Goal: Transaction & Acquisition: Purchase product/service

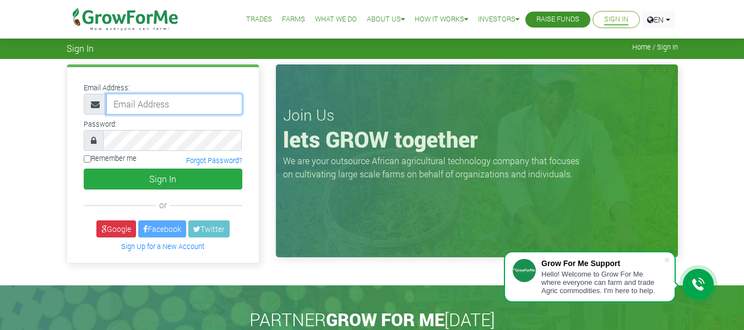
click at [193, 109] on input "email" at bounding box center [174, 104] width 136 height 21
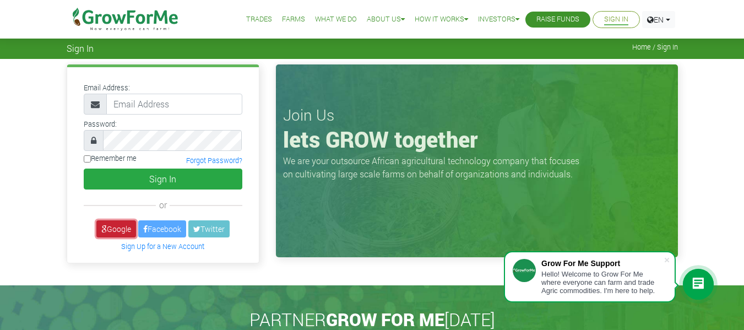
click at [110, 223] on link "Google" at bounding box center [116, 228] width 40 height 17
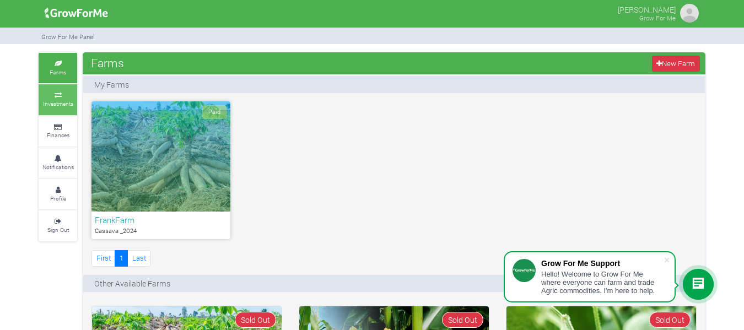
click at [59, 106] on small "Investments" at bounding box center [58, 104] width 30 height 8
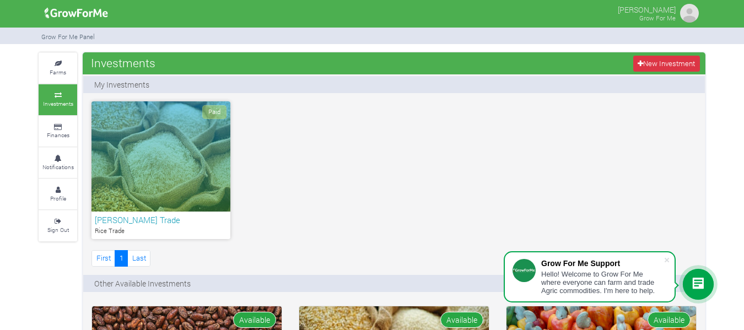
click at [190, 192] on div "Paid" at bounding box center [160, 156] width 139 height 110
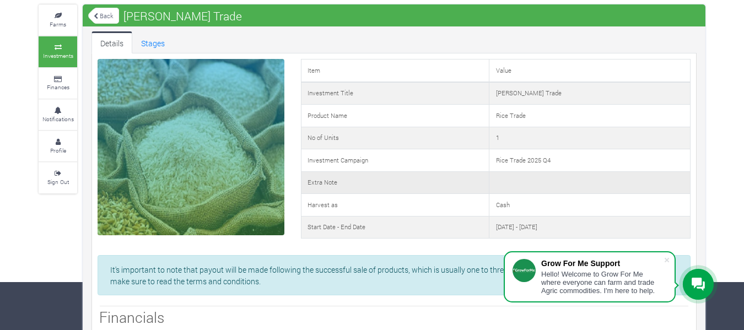
scroll to position [53, 0]
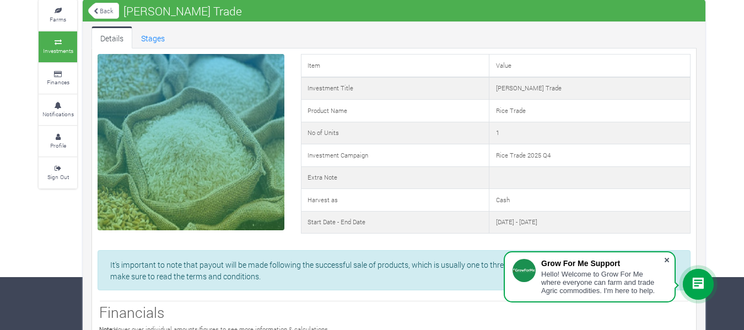
click at [667, 257] on span at bounding box center [666, 260] width 11 height 11
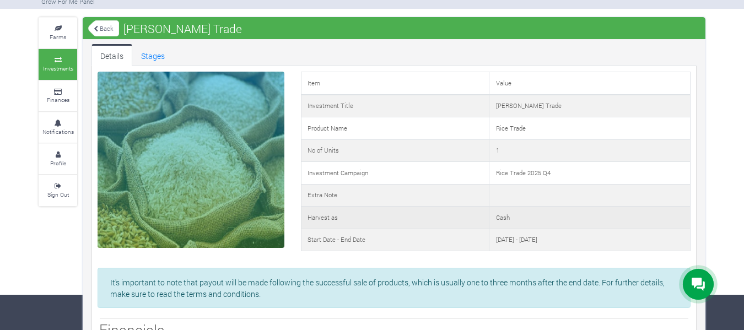
scroll to position [35, 0]
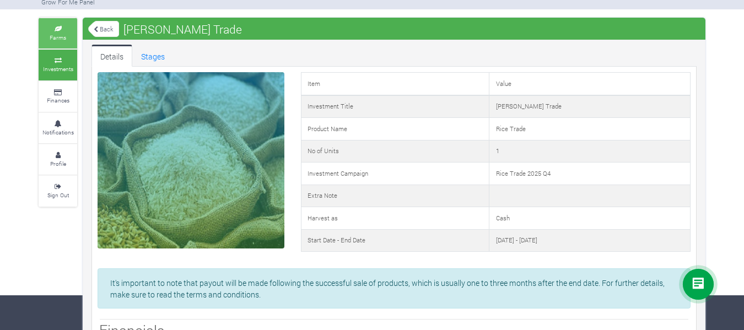
click at [50, 35] on small "Farms" at bounding box center [58, 38] width 17 height 8
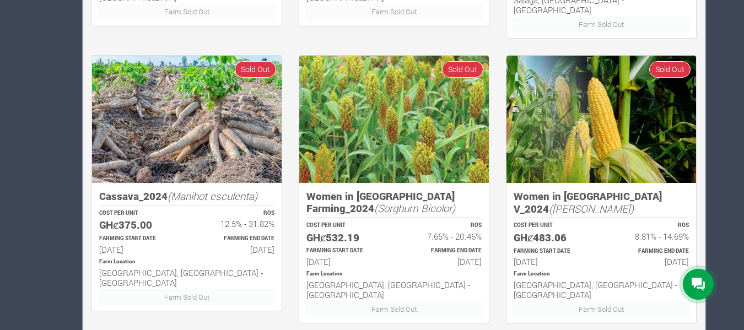
scroll to position [836, 0]
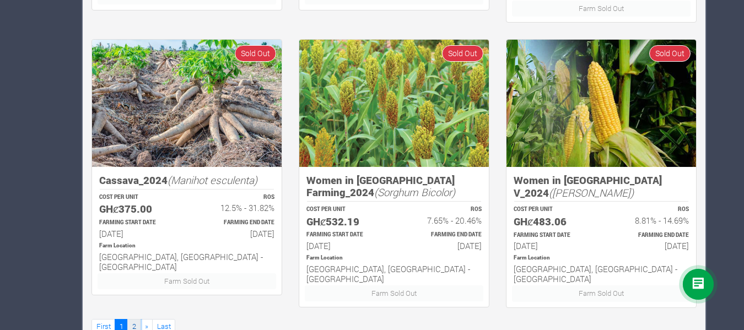
click at [135, 319] on link "2" at bounding box center [133, 327] width 13 height 16
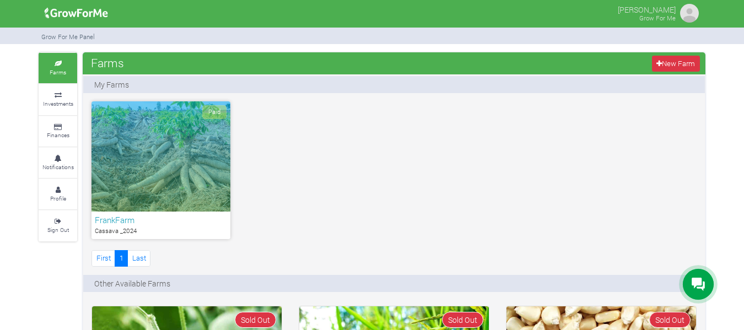
click at [75, 12] on img at bounding box center [76, 13] width 71 height 22
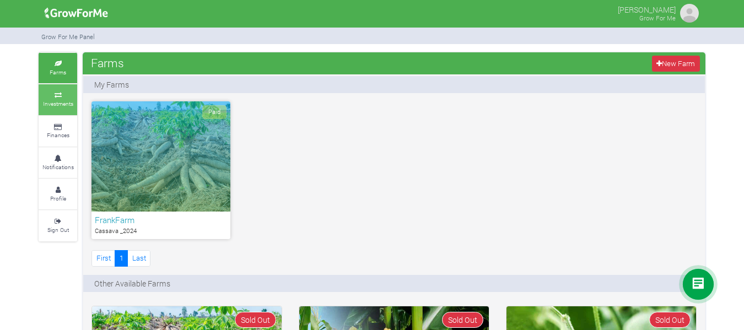
click at [56, 104] on small "Investments" at bounding box center [58, 104] width 30 height 8
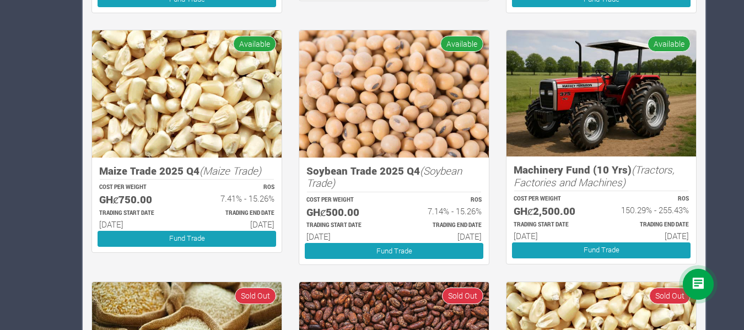
scroll to position [528, 0]
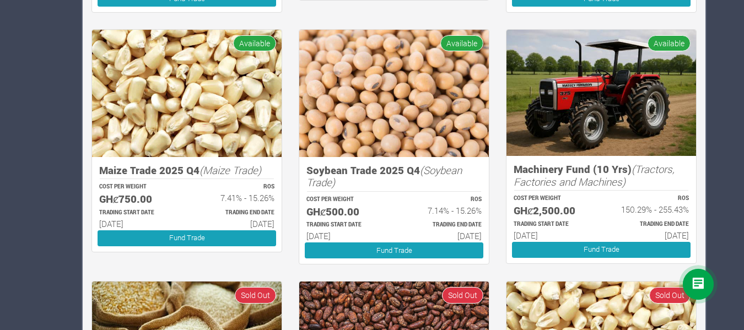
click at [576, 181] on icon "(Tractors, Factories and Machines)" at bounding box center [593, 175] width 161 height 26
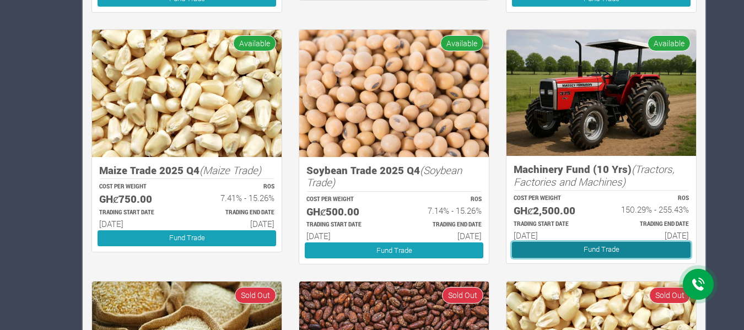
click at [569, 251] on link "Fund Trade" at bounding box center [601, 250] width 178 height 16
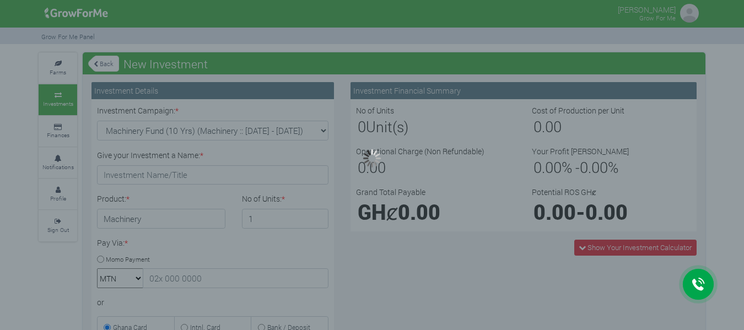
type input "1"
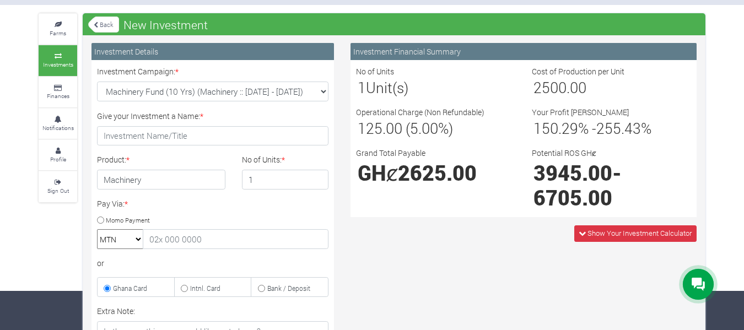
scroll to position [40, 0]
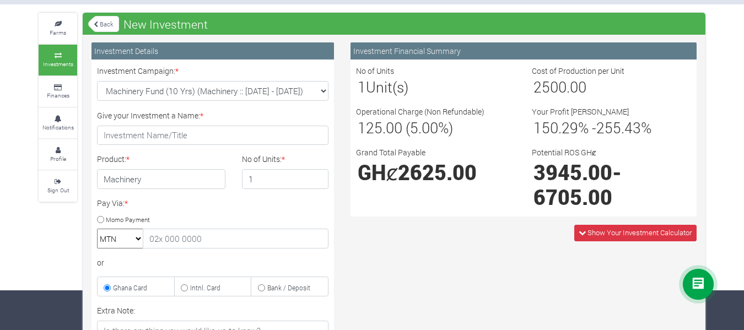
click at [94, 26] on icon at bounding box center [96, 24] width 4 height 6
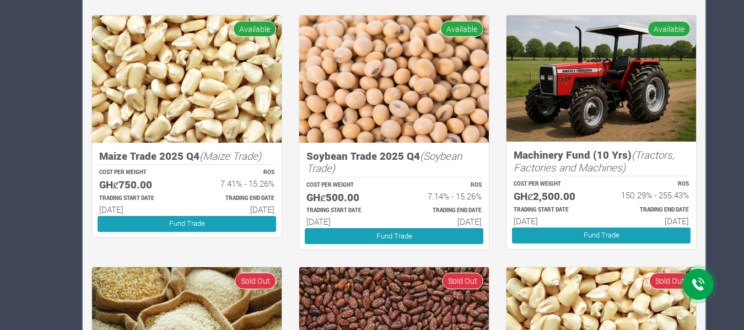
scroll to position [543, 0]
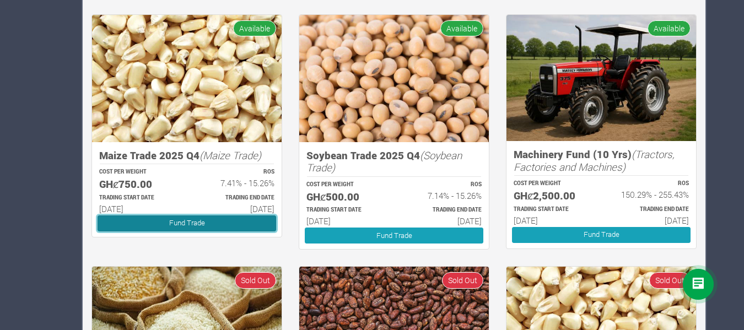
click at [197, 228] on link "Fund Trade" at bounding box center [187, 223] width 178 height 16
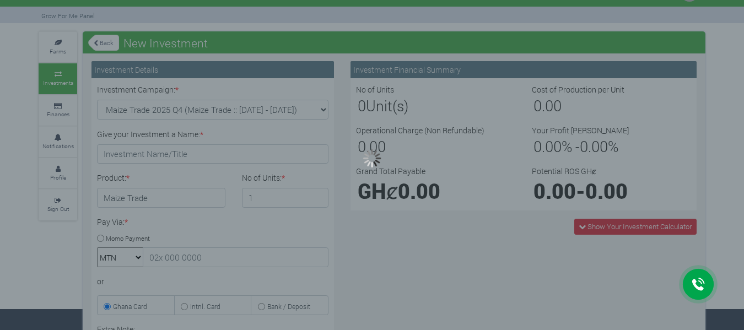
type input "1"
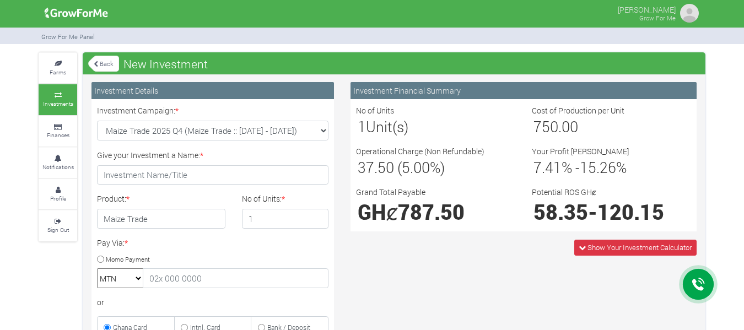
click at [96, 66] on icon at bounding box center [96, 64] width 4 height 6
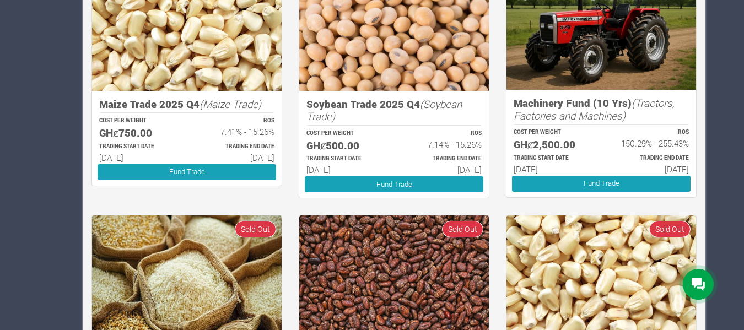
scroll to position [596, 0]
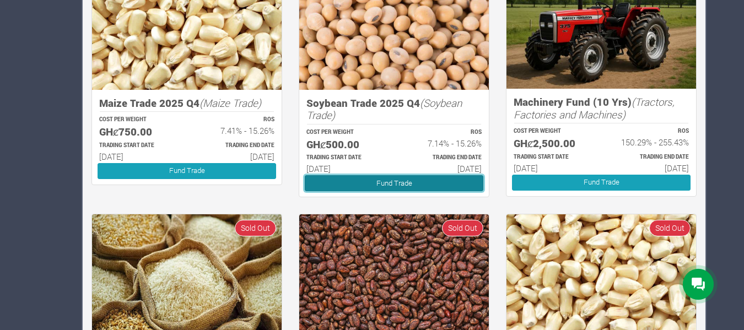
click at [376, 178] on link "Fund Trade" at bounding box center [394, 183] width 178 height 16
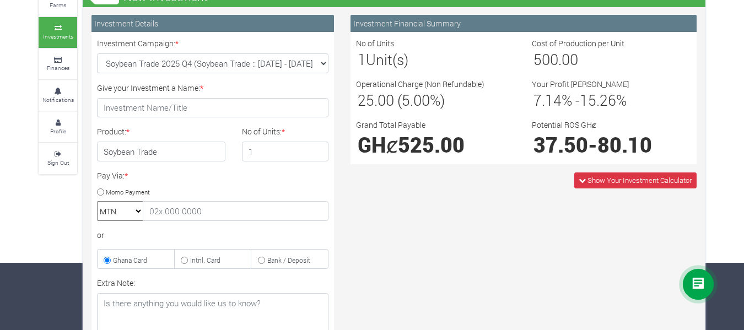
scroll to position [67, 0]
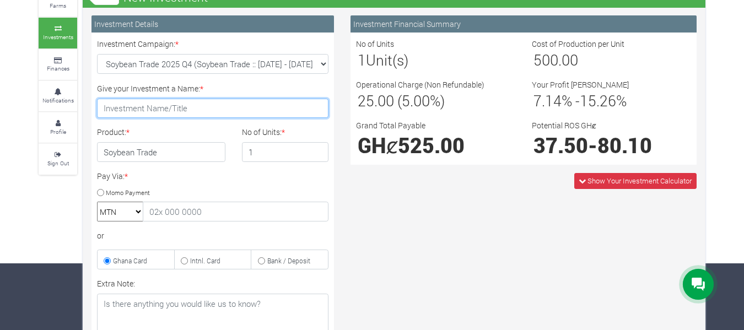
click at [171, 116] on input "Give your Investment a Name: *" at bounding box center [212, 109] width 231 height 20
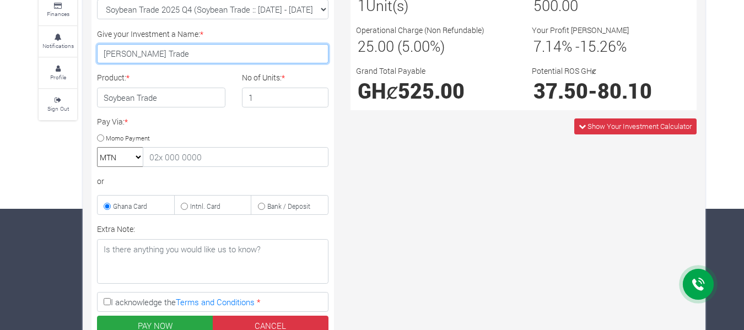
scroll to position [126, 0]
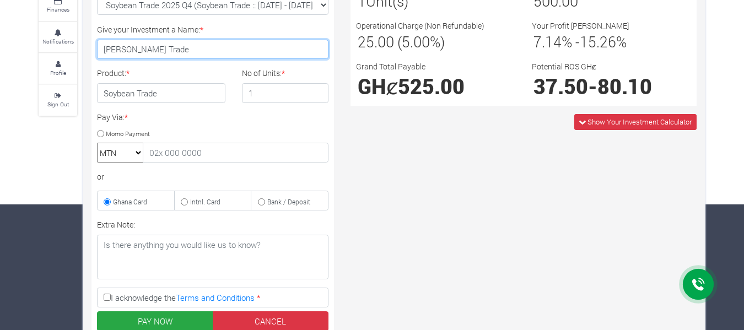
type input "Frank Soybean Trade"
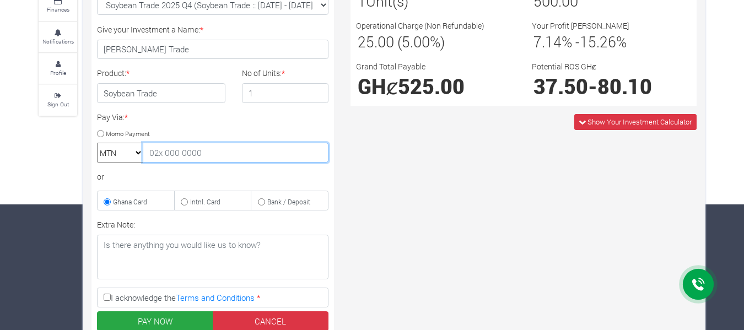
click at [166, 152] on input "text" at bounding box center [236, 153] width 186 height 20
type input "0592494060"
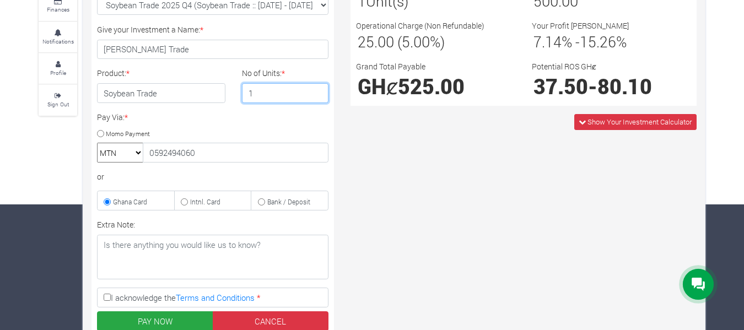
click at [318, 109] on div "Product: * Soybean Trade No of Units: * 1" at bounding box center [213, 89] width 248 height 44
click at [280, 125] on div "Pay Via: * Momo Payment MTN Telecel Airtel Tigo 0592494060 or Ghana Card" at bounding box center [213, 160] width 248 height 99
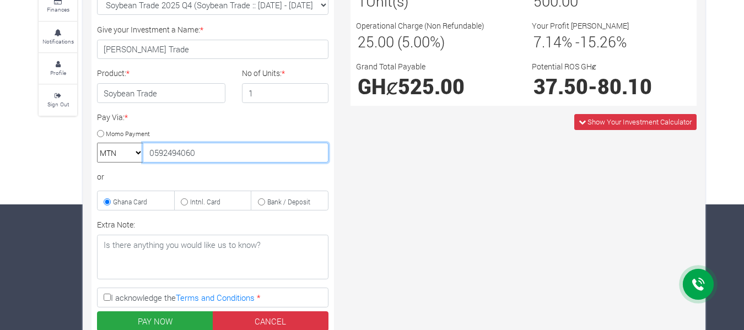
click at [279, 153] on input "0592494060" at bounding box center [236, 153] width 186 height 20
click at [150, 176] on div "or" at bounding box center [212, 177] width 231 height 12
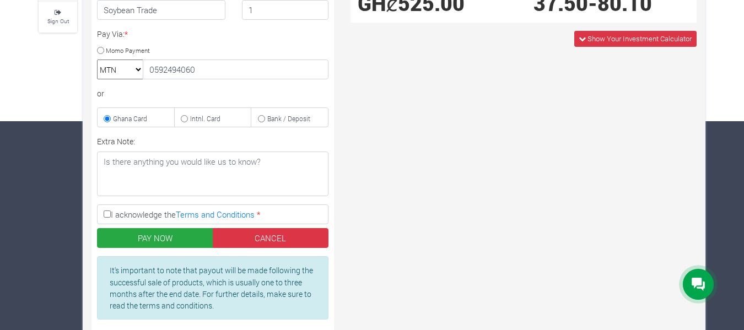
scroll to position [212, 0]
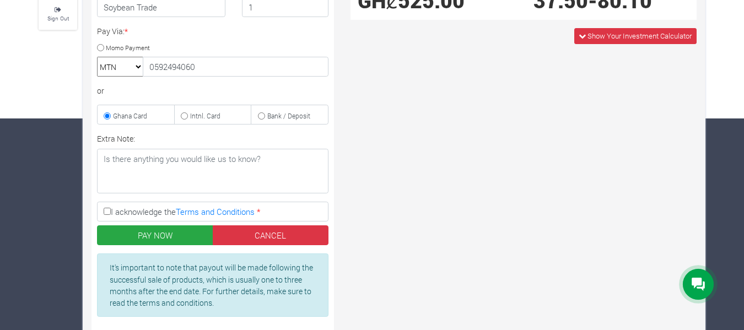
click at [107, 211] on input "I acknowledge the Terms and Conditions *" at bounding box center [107, 211] width 7 height 7
checkbox input "true"
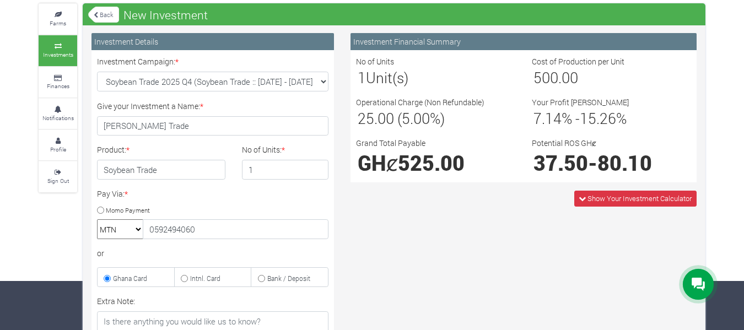
scroll to position [41, 0]
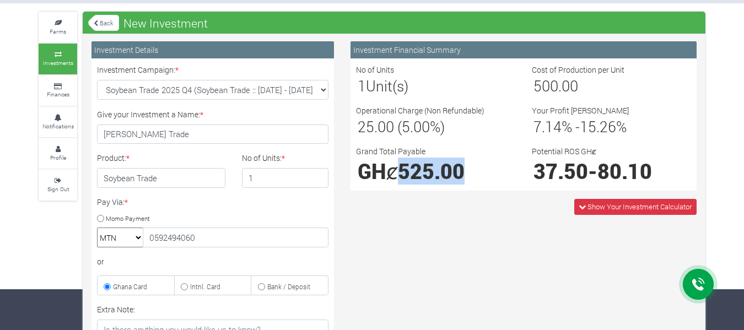
drag, startPoint x: 401, startPoint y: 171, endPoint x: 463, endPoint y: 165, distance: 62.5
click at [463, 165] on h1 "GHȼ 525.00" at bounding box center [436, 171] width 156 height 25
click at [467, 190] on div "No of Units 1 Unit(s) Cost of Production per Unit 500.00 Operational Charge (No…" at bounding box center [523, 124] width 346 height 132
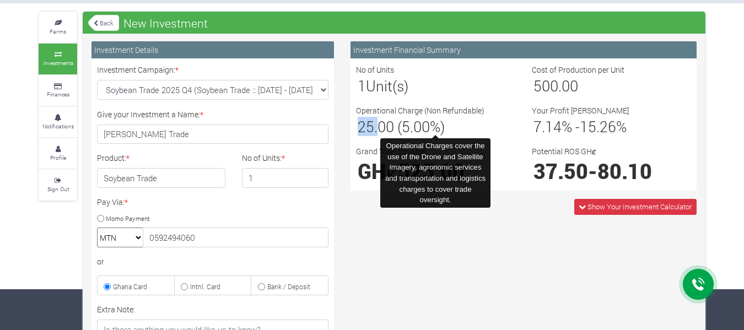
drag, startPoint x: 358, startPoint y: 126, endPoint x: 377, endPoint y: 121, distance: 19.9
click at [377, 121] on span "25.00 (5.00%)" at bounding box center [401, 126] width 87 height 19
click at [366, 134] on span "25.00 (5.00%)" at bounding box center [401, 126] width 87 height 19
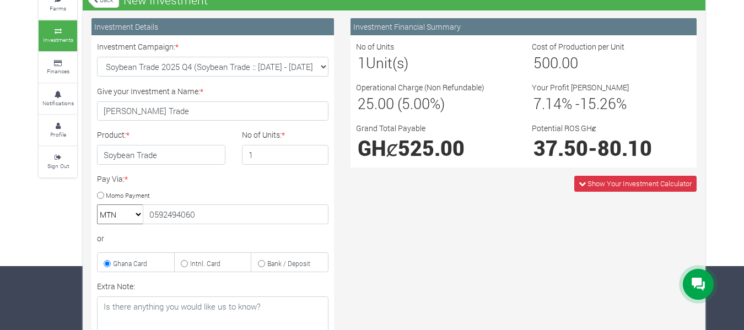
click at [402, 217] on div "Investment Financial Summary No of Units 1 Unit(s) Cost of Production per Unit …" at bounding box center [523, 252] width 363 height 468
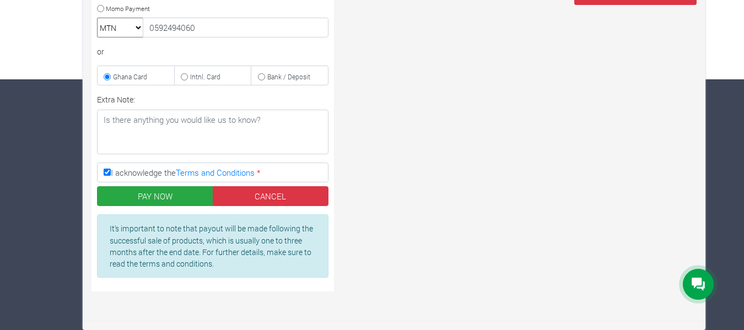
scroll to position [0, 0]
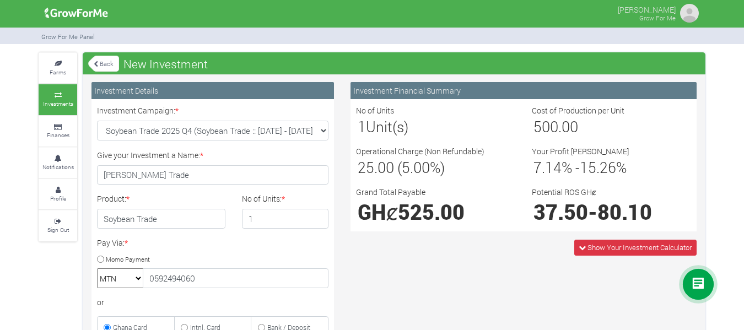
click at [63, 85] on link "Investments" at bounding box center [58, 99] width 39 height 30
click at [56, 72] on small "Farms" at bounding box center [58, 72] width 17 height 8
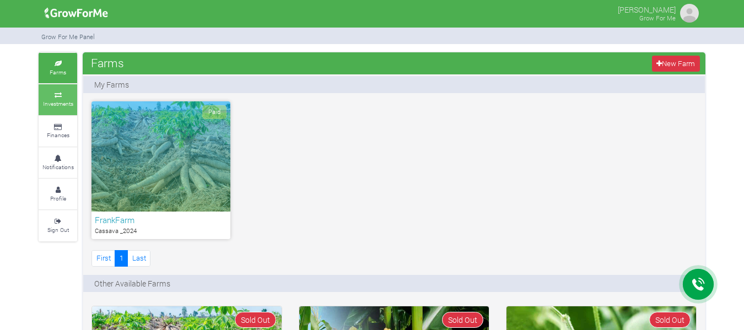
click at [61, 99] on link "Investments" at bounding box center [58, 99] width 39 height 30
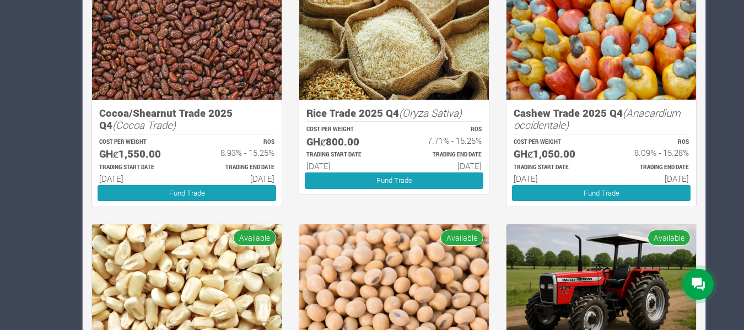
scroll to position [334, 0]
